Goal: Transaction & Acquisition: Subscribe to service/newsletter

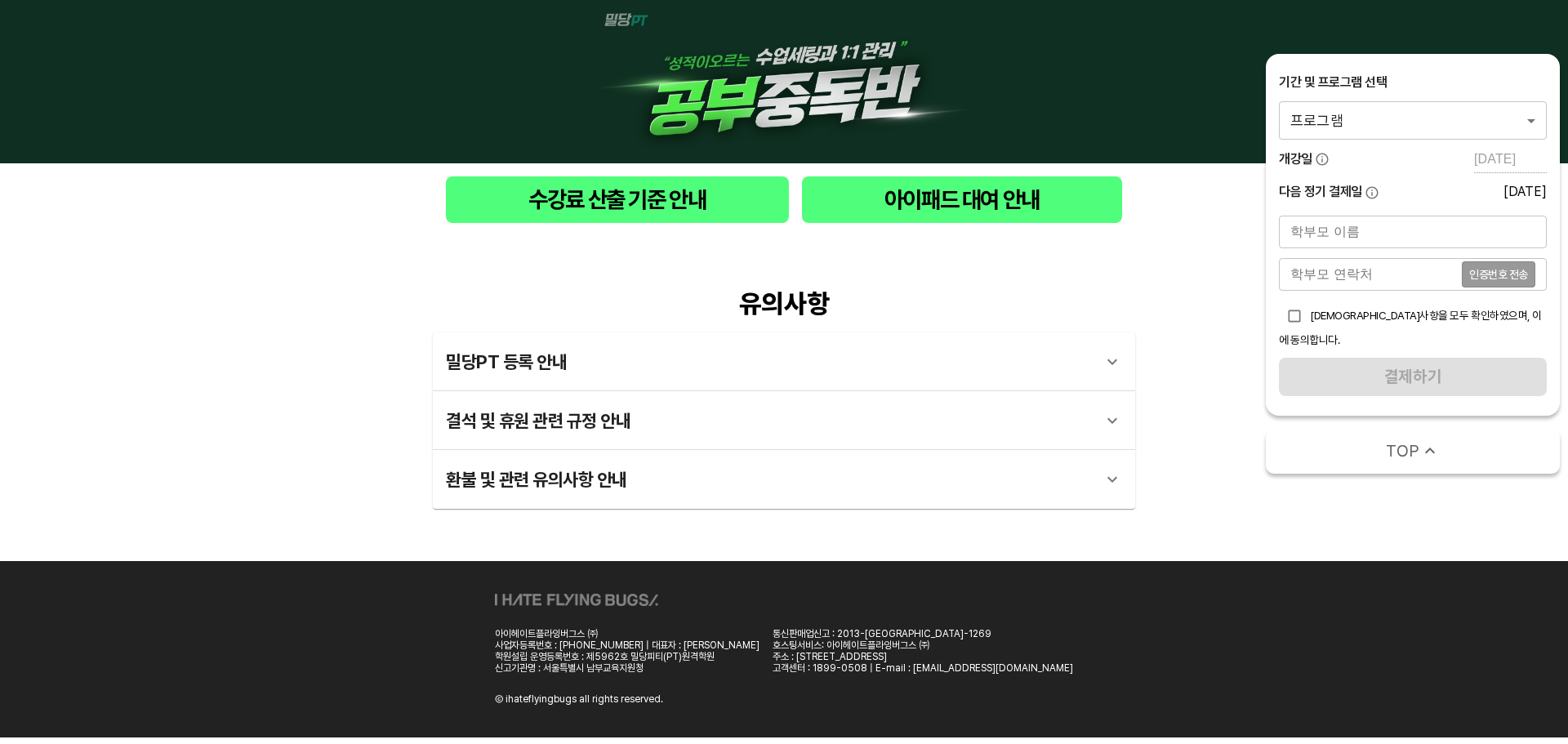
click at [1462, 117] on body "수강료 산출 기준 안내 아이패드 대여 안내 유의사항 밀당PT 등록 안내 1 - 1 . 신규등록 신규등록은 밀당PT 각 과목별 프로그램을 처음 …" at bounding box center [784, 368] width 1568 height 738
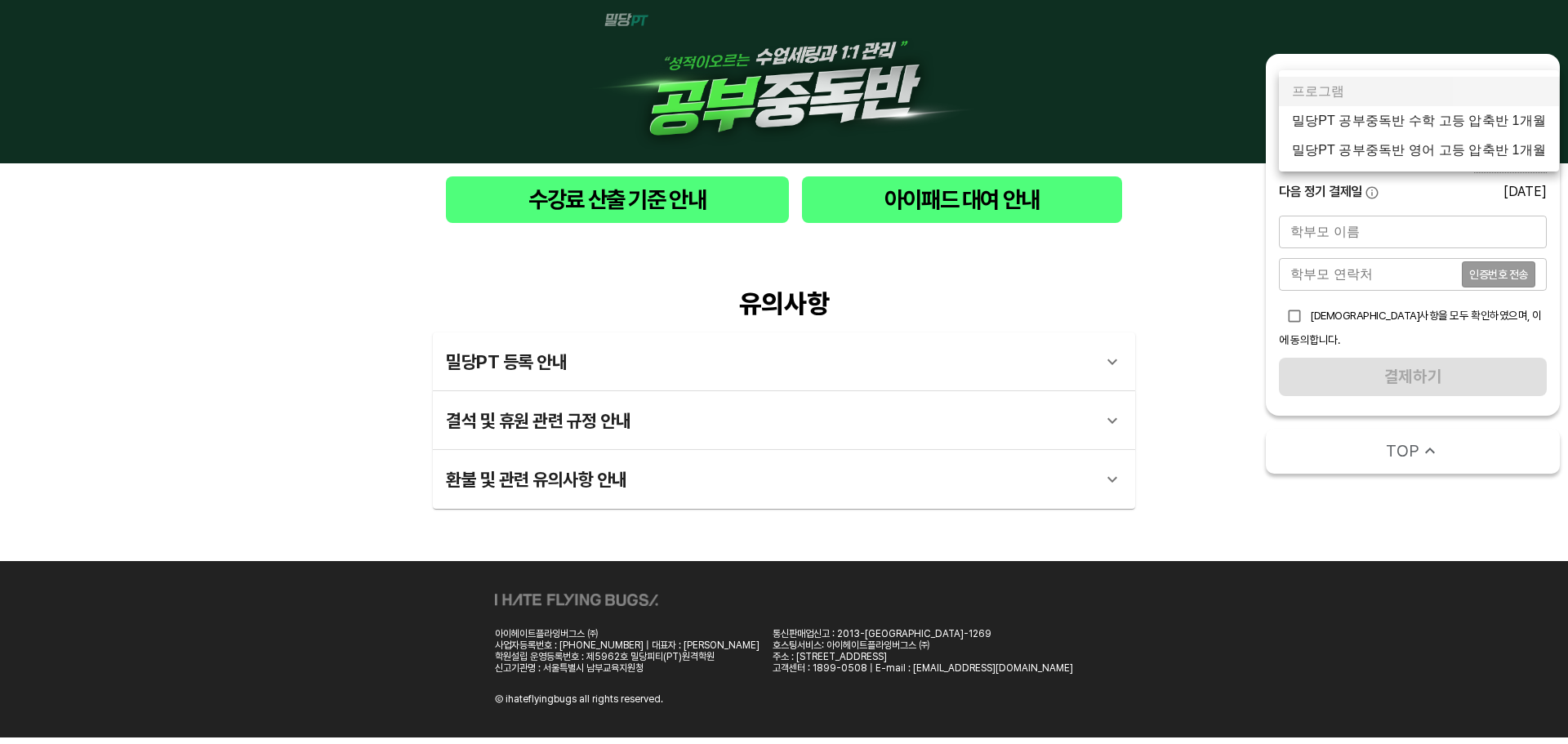
click at [1460, 129] on li "밀당PT 공부중독반 수학 고등 압축반 1개월" at bounding box center [1419, 120] width 280 height 30
